Goal: Task Accomplishment & Management: Manage account settings

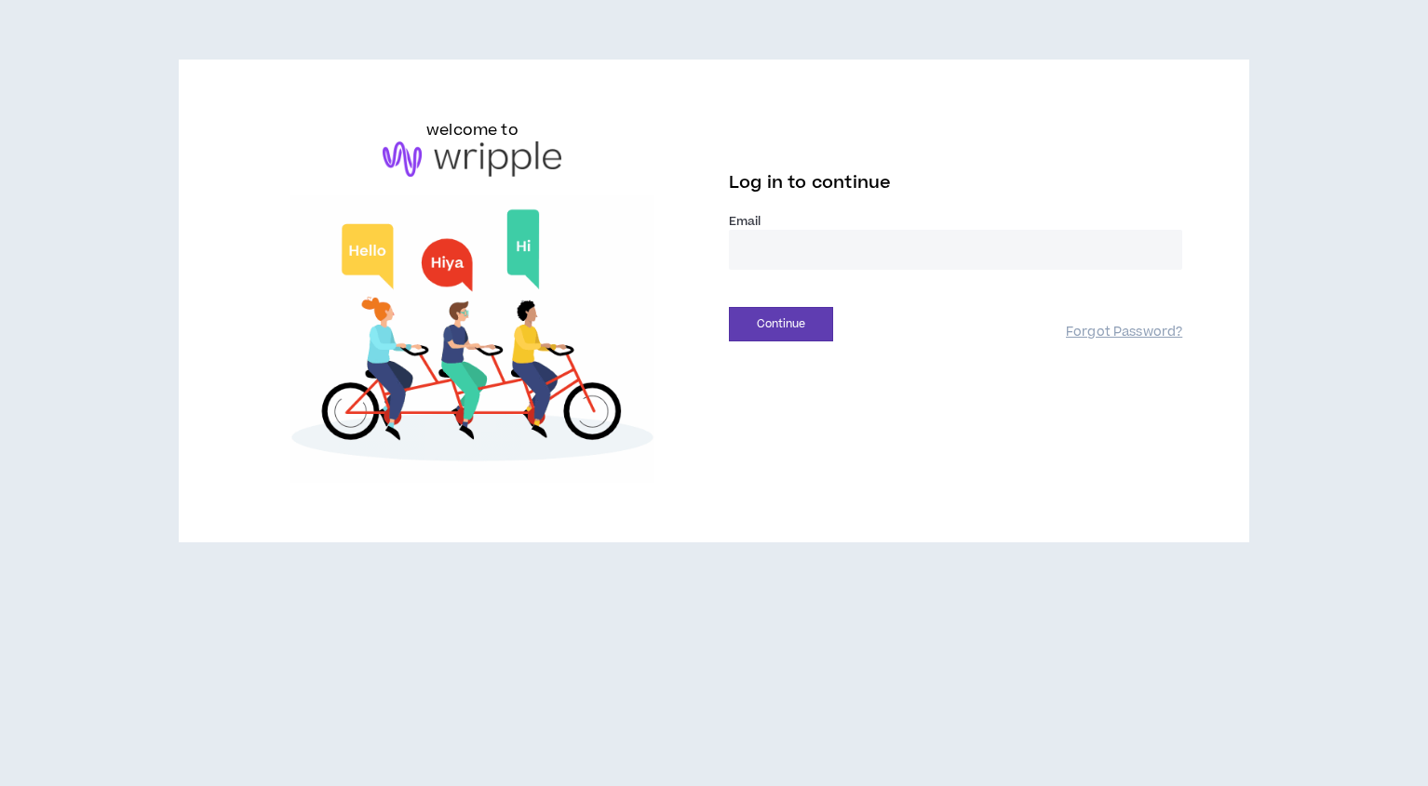
click at [776, 237] on input "email" at bounding box center [955, 250] width 453 height 40
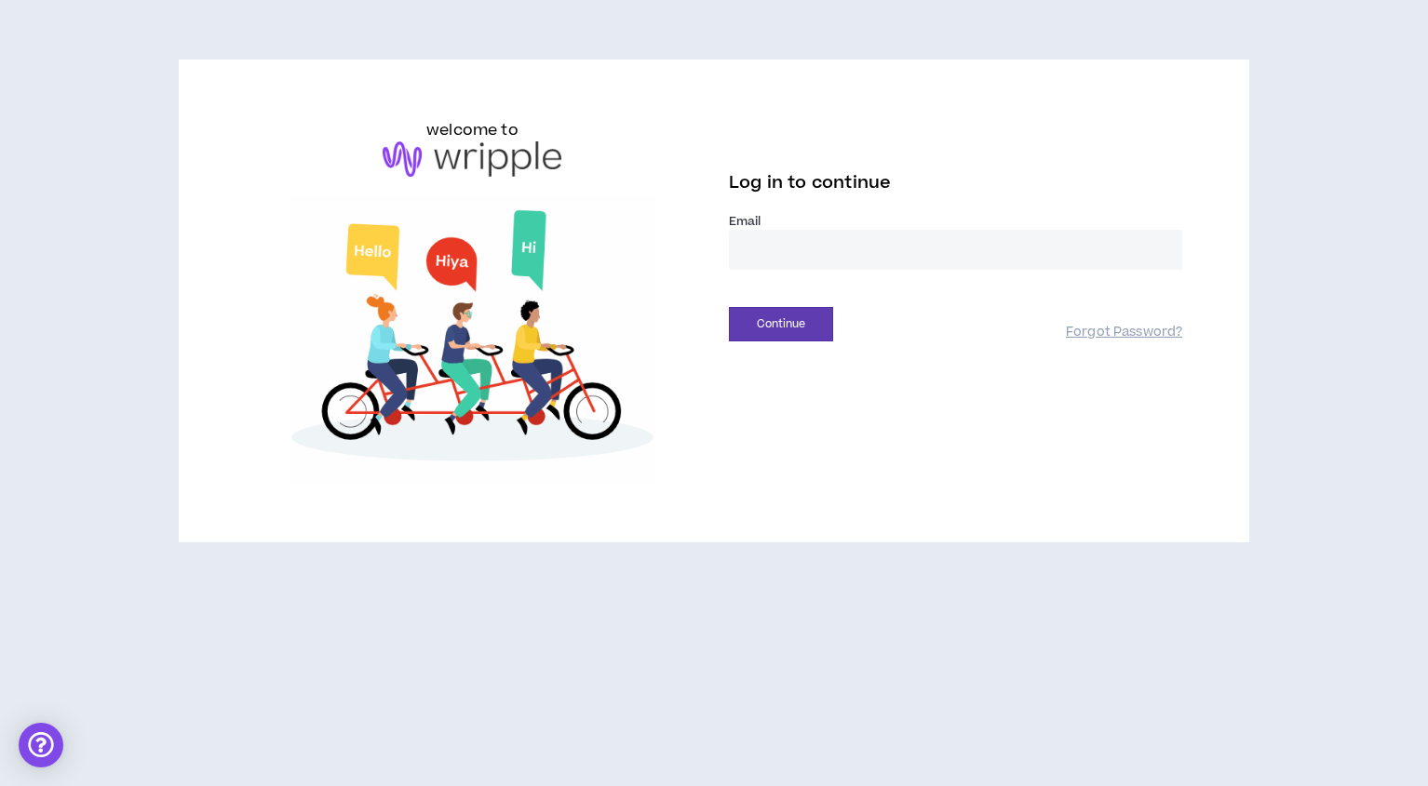
type input "**********"
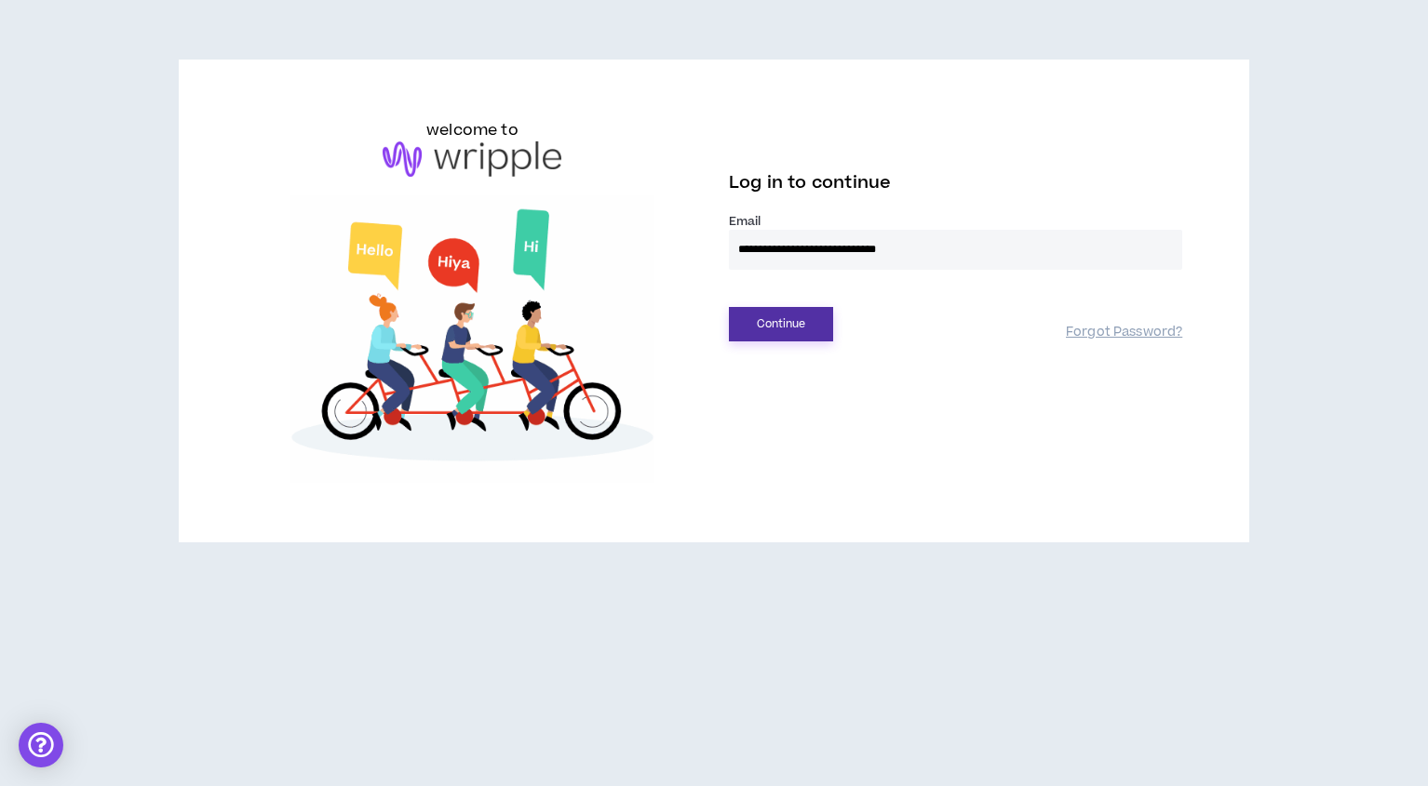
click at [770, 330] on button "Continue" at bounding box center [781, 324] width 104 height 34
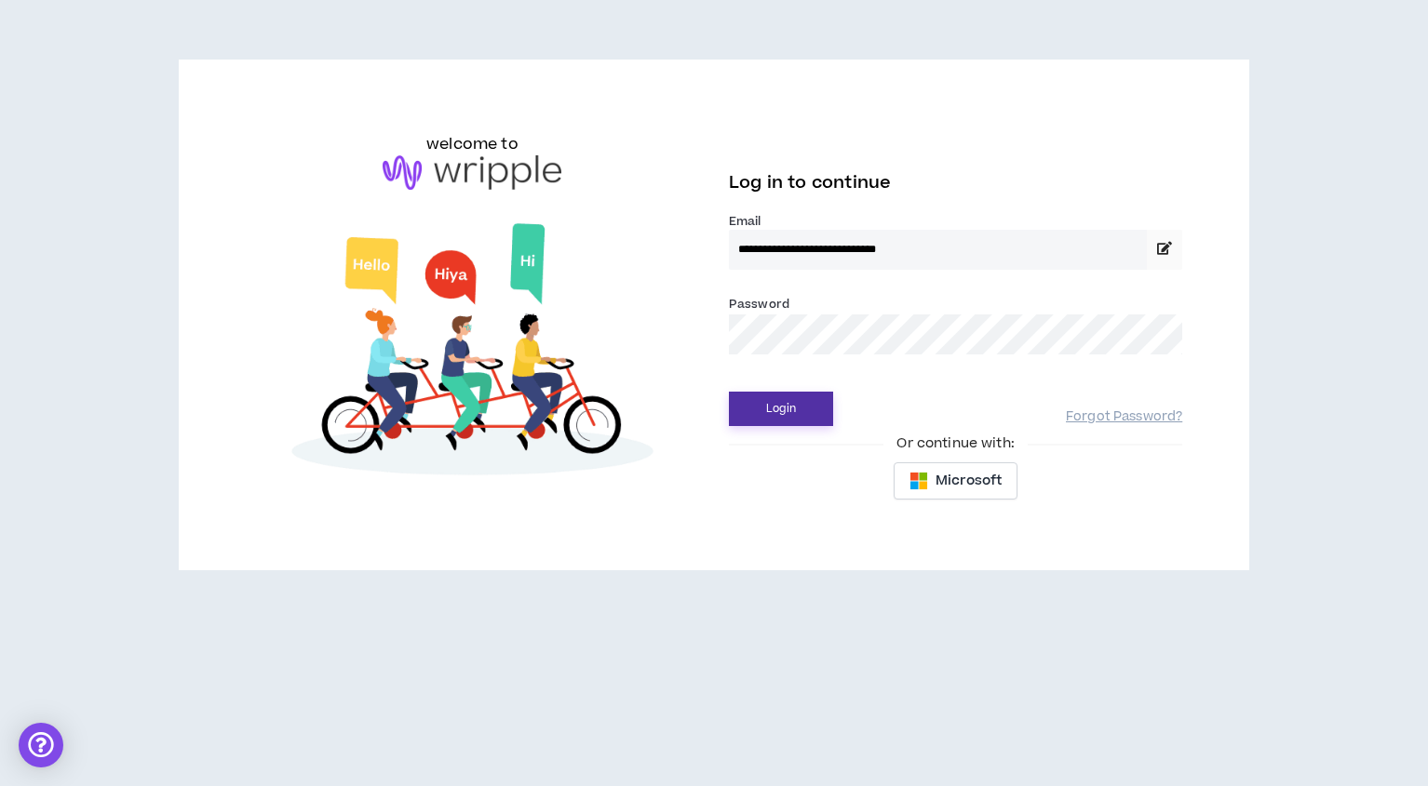
click at [802, 409] on button "Login" at bounding box center [781, 409] width 104 height 34
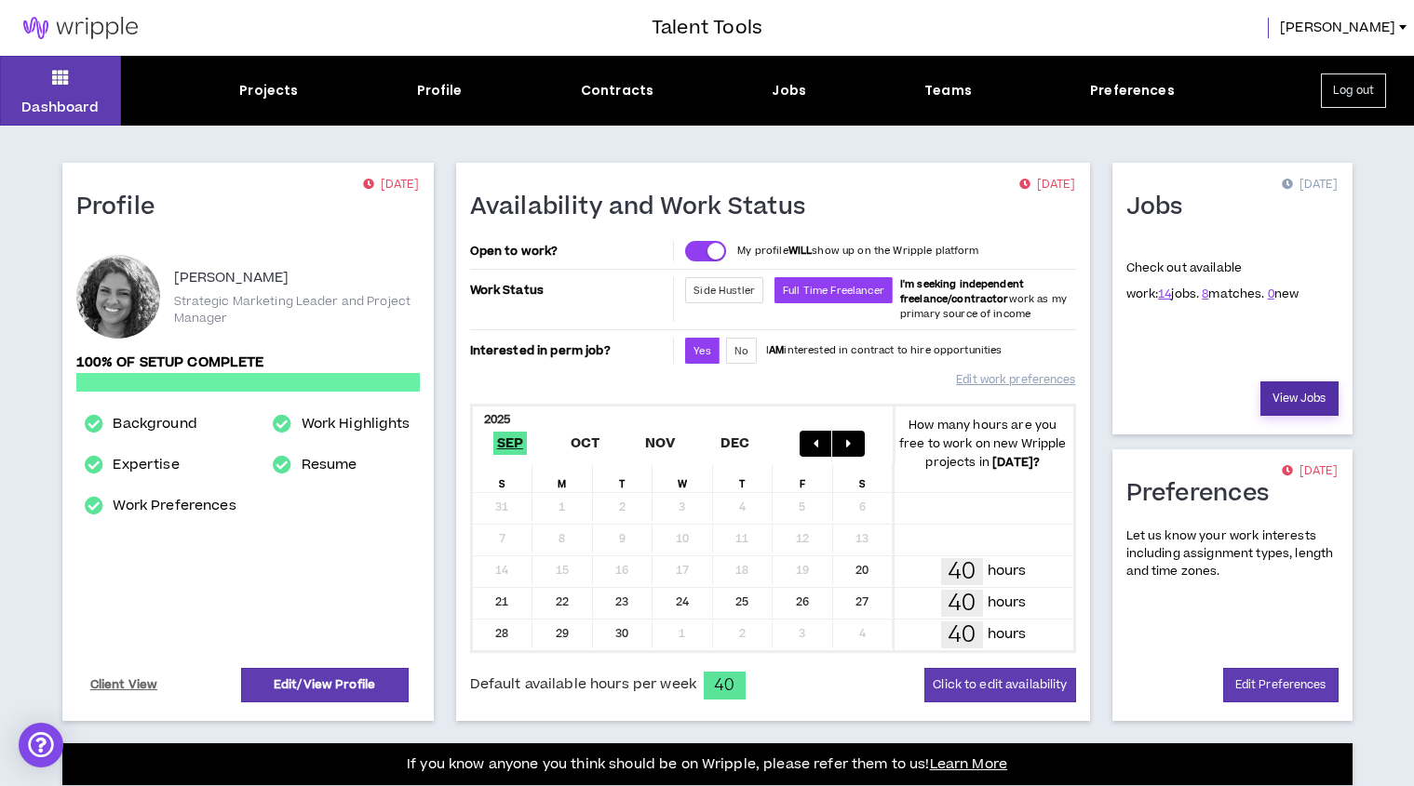
click at [1295, 403] on link "View Jobs" at bounding box center [1299, 399] width 78 height 34
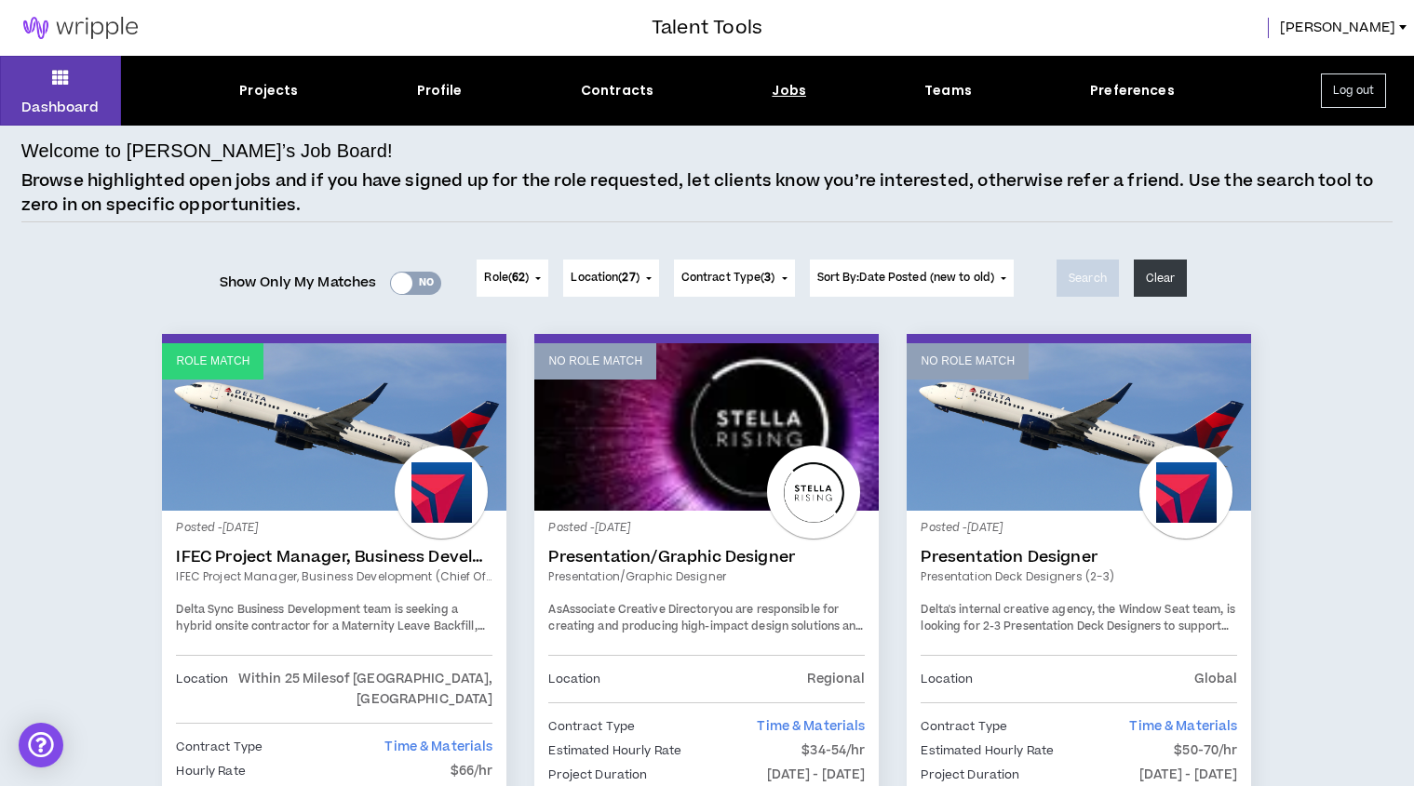
click at [529, 277] on button "Role ( 62 )" at bounding box center [512, 278] width 72 height 37
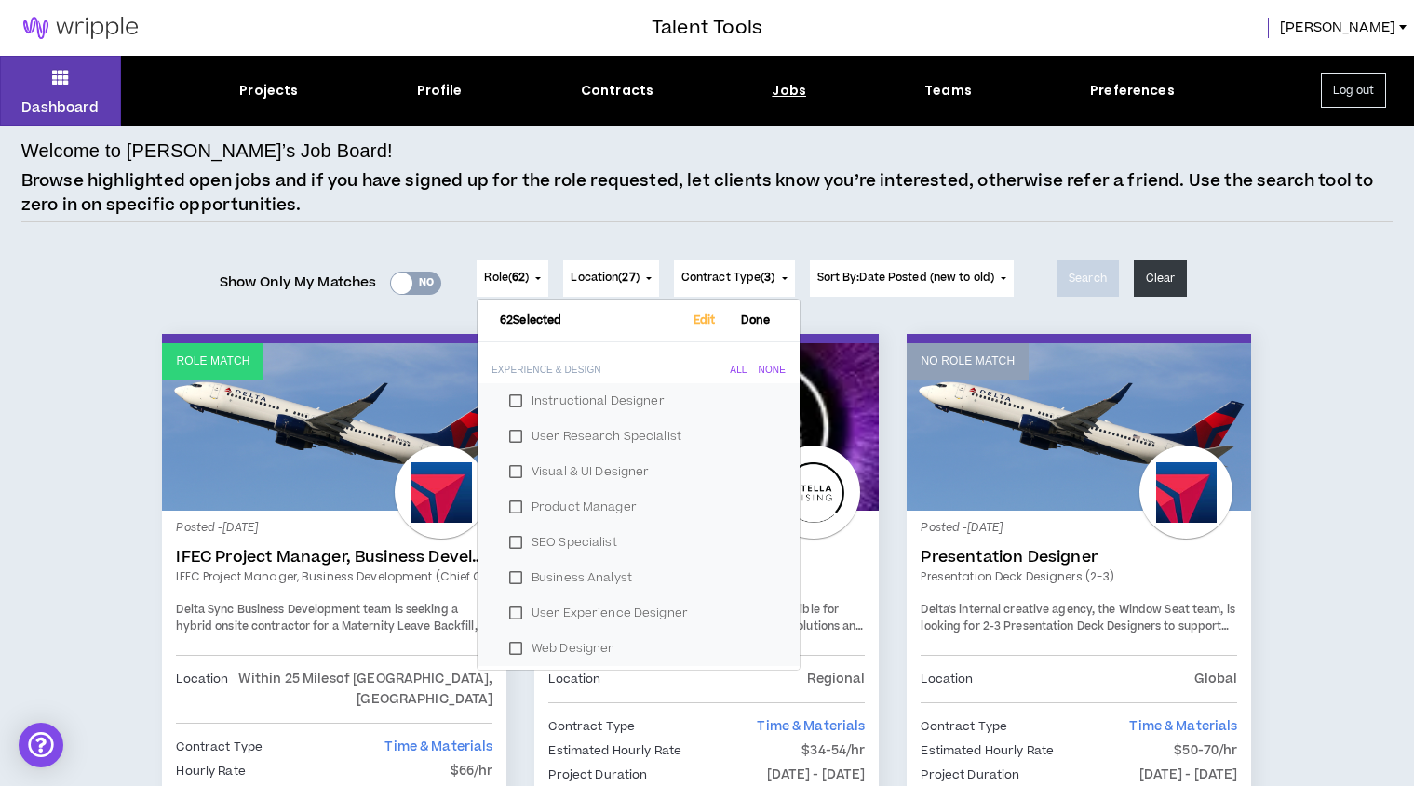
click at [731, 221] on div "Welcome to Wripple’s Job Board! Browse highlighted open jobs and if you have si…" at bounding box center [706, 180] width 1371 height 86
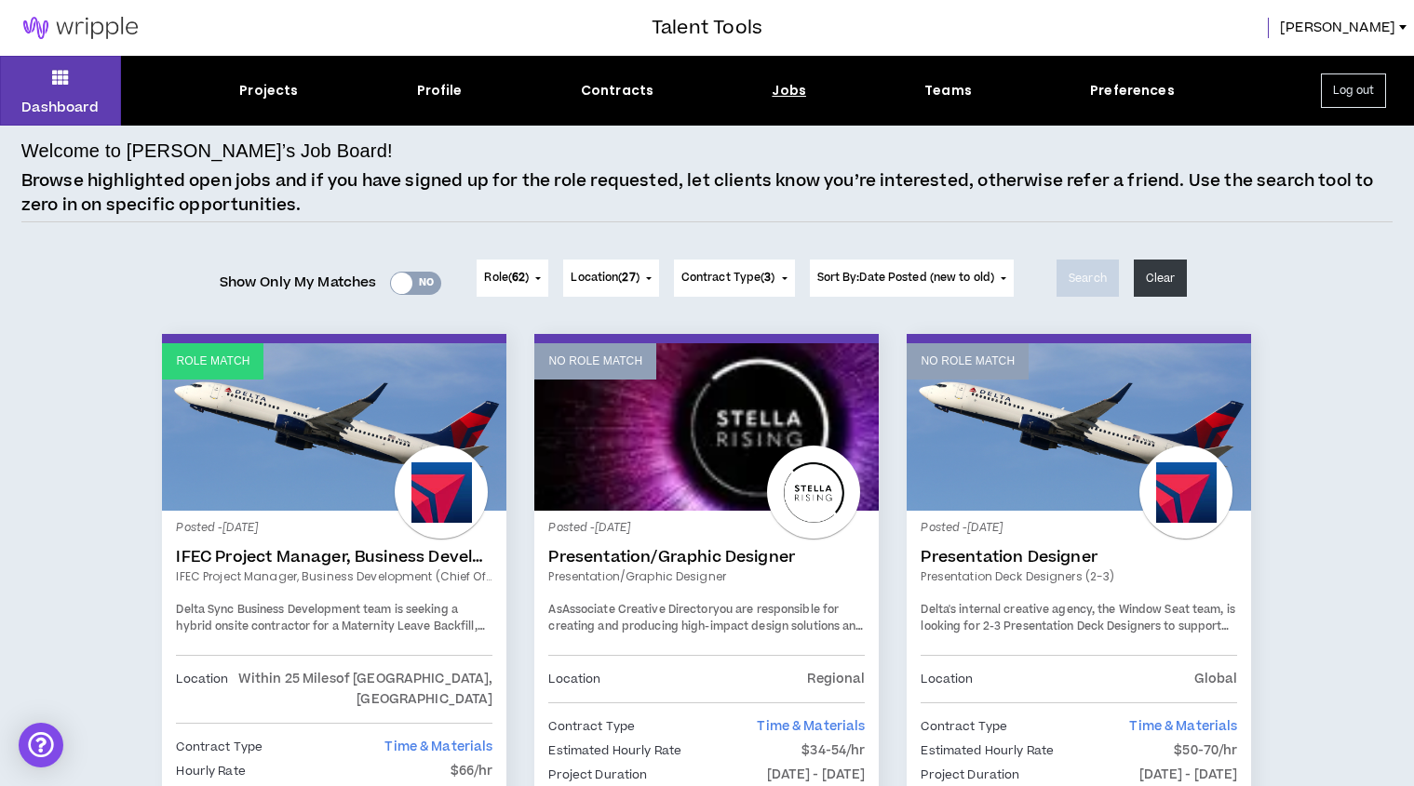
click at [788, 277] on button "Contract Type ( 3 )" at bounding box center [734, 278] width 121 height 37
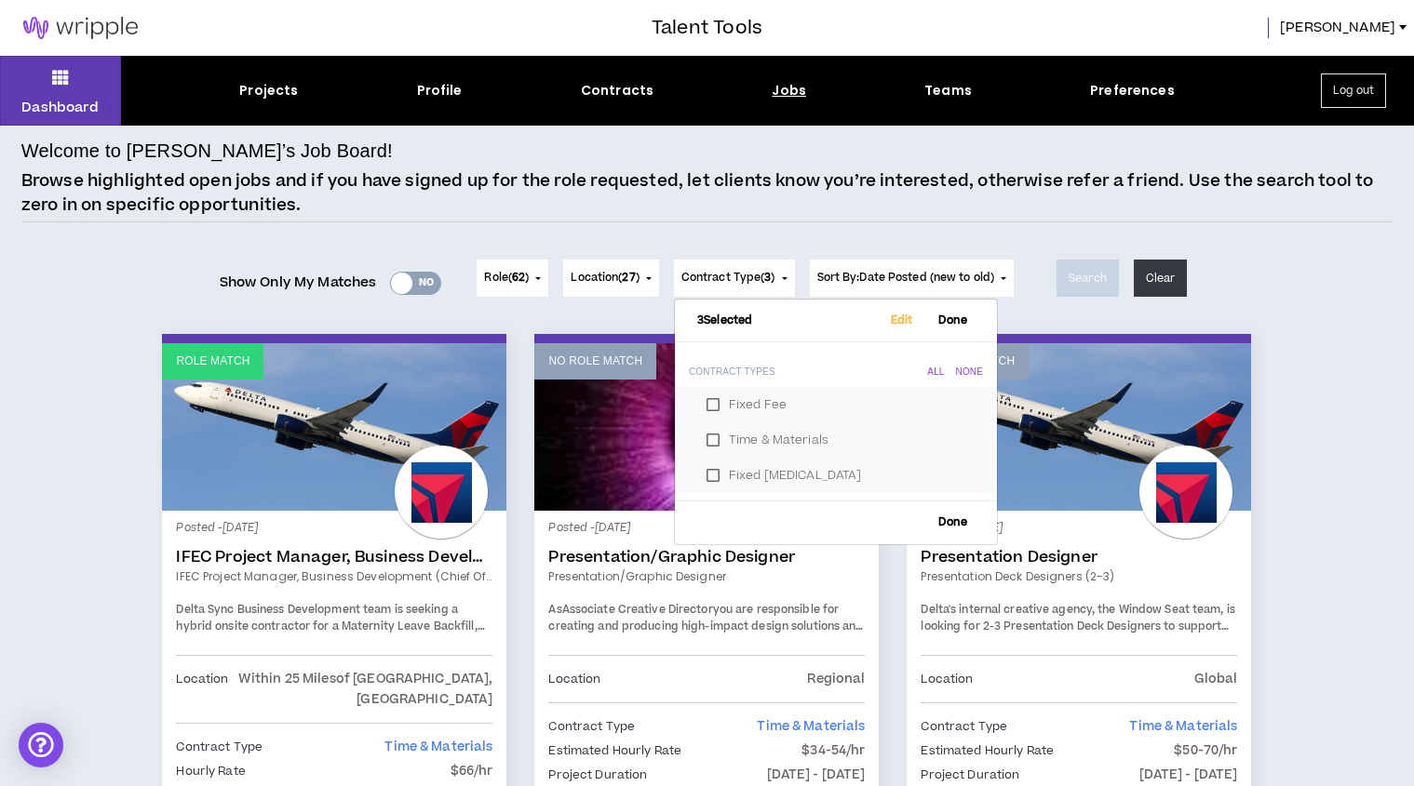
click at [644, 277] on button "Location ( 27 )" at bounding box center [610, 278] width 95 height 37
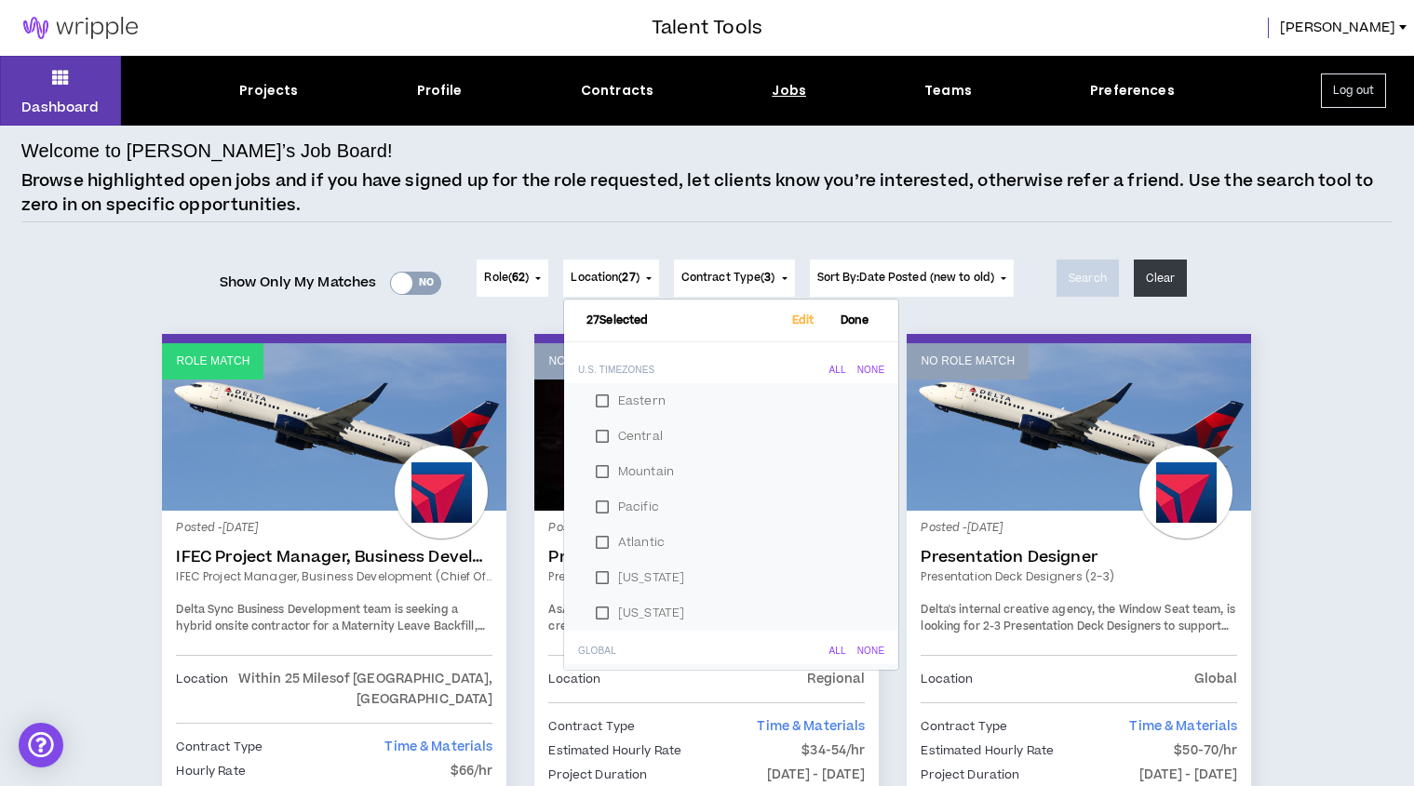
click at [897, 274] on span "Sort By: Date Posted (new to old)" at bounding box center [906, 278] width 178 height 16
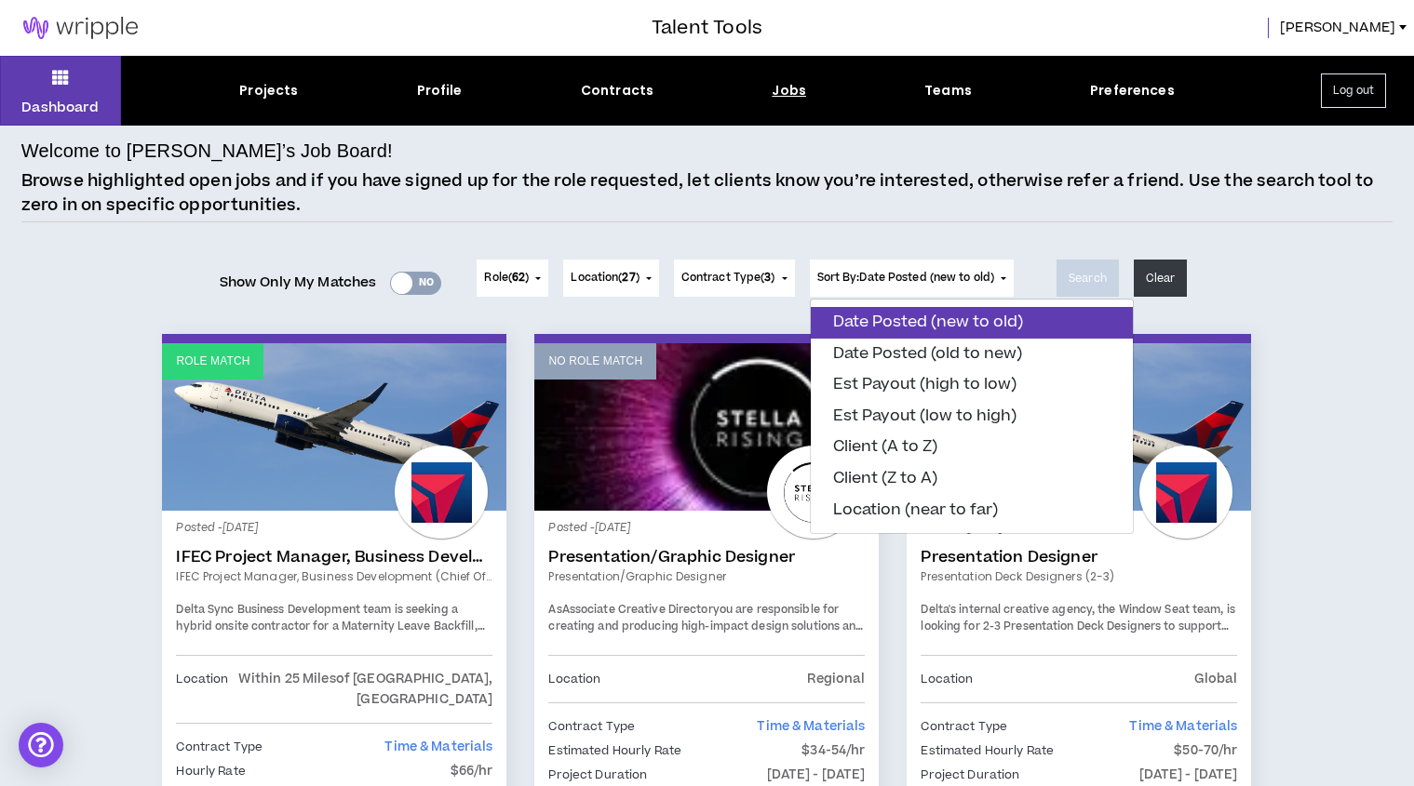
click at [919, 313] on button "Date Posted (new to old)" at bounding box center [972, 323] width 322 height 32
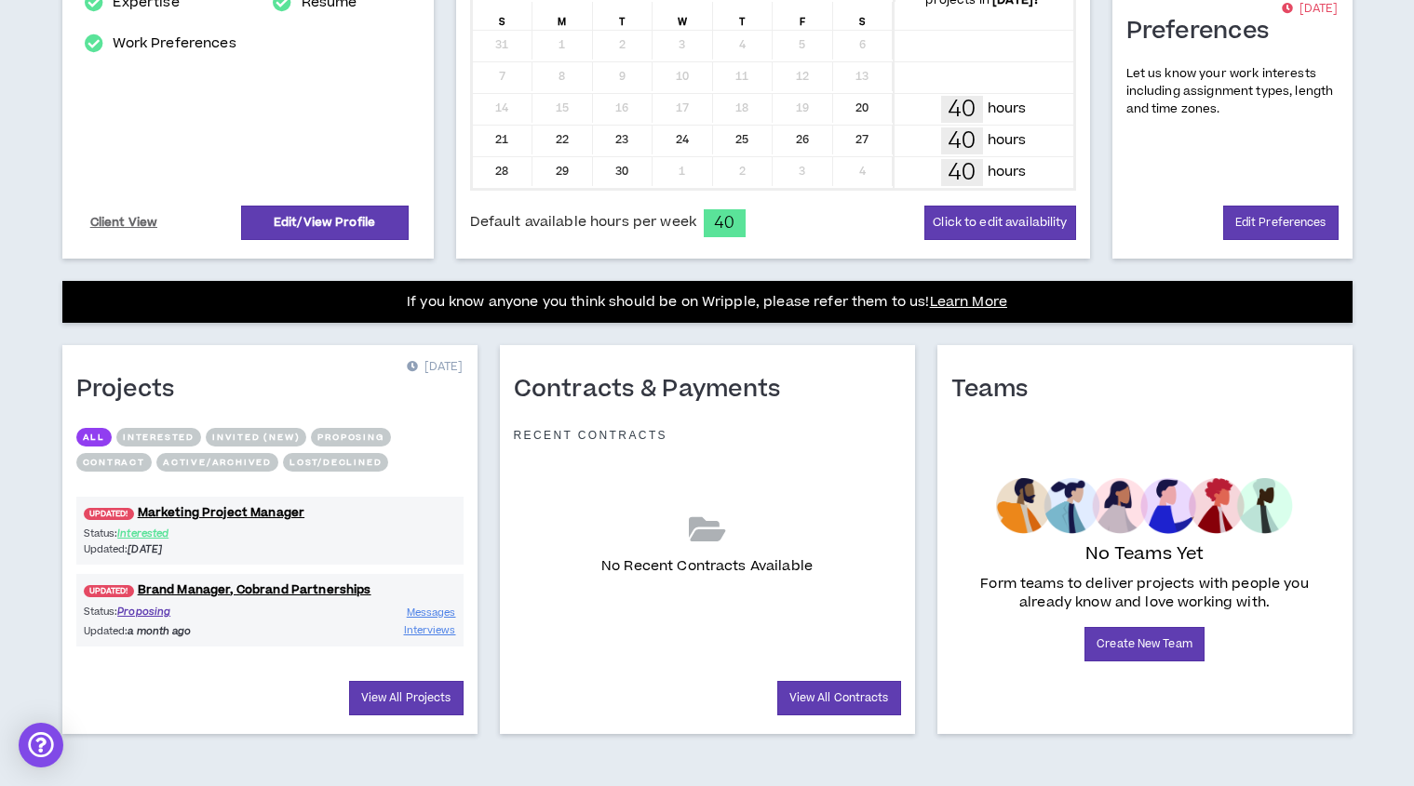
scroll to position [470, 0]
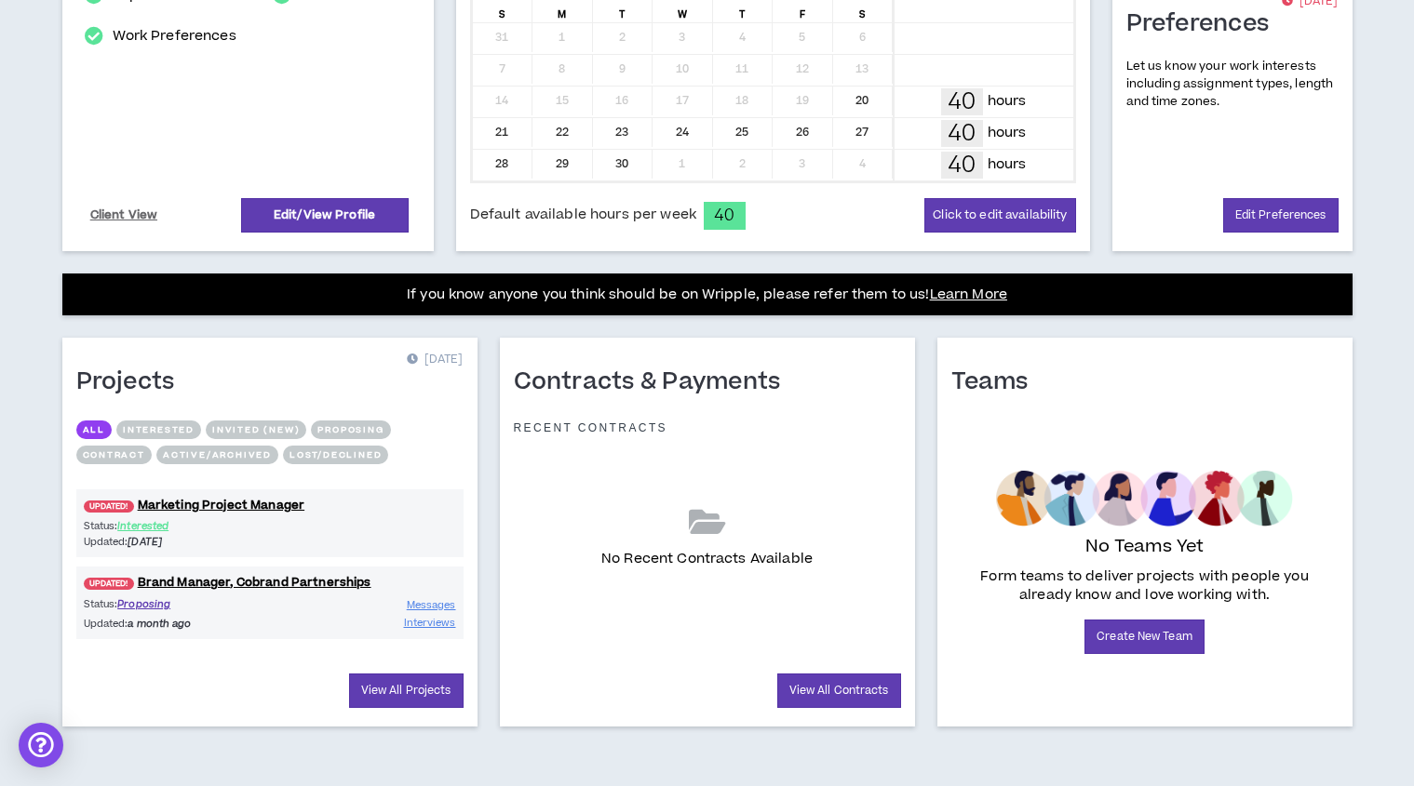
click at [280, 616] on div "Status: Proposing Updated: a month ago Messages Interviews" at bounding box center [269, 614] width 387 height 35
click at [441, 625] on span "Interviews" at bounding box center [430, 623] width 52 height 14
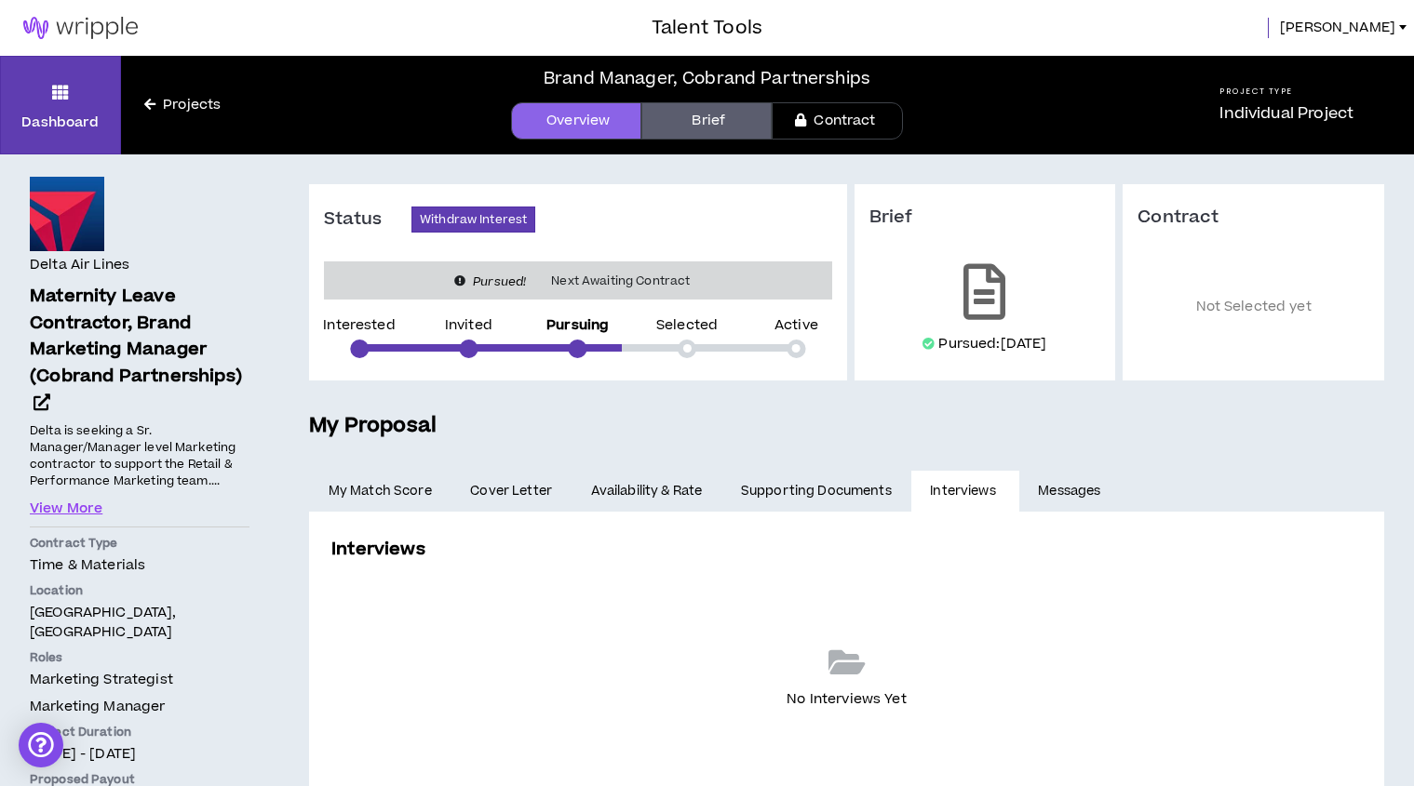
click at [711, 133] on link "Brief" at bounding box center [706, 120] width 130 height 37
